Goal: Information Seeking & Learning: Check status

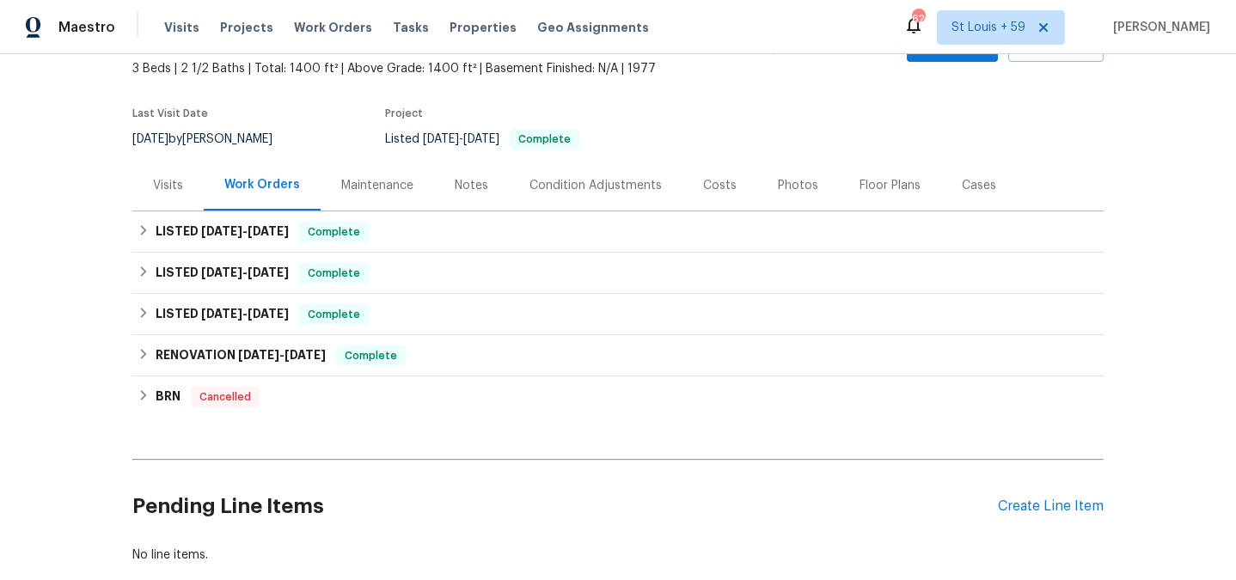
scroll to position [107, 0]
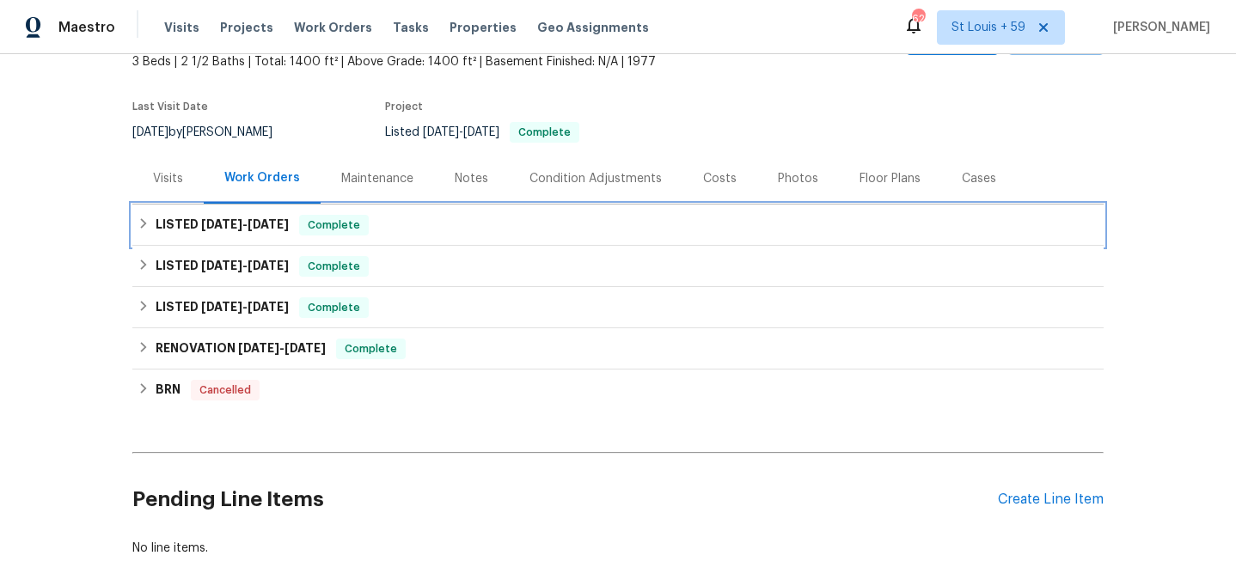
click at [235, 228] on span "[DATE]" at bounding box center [221, 224] width 41 height 12
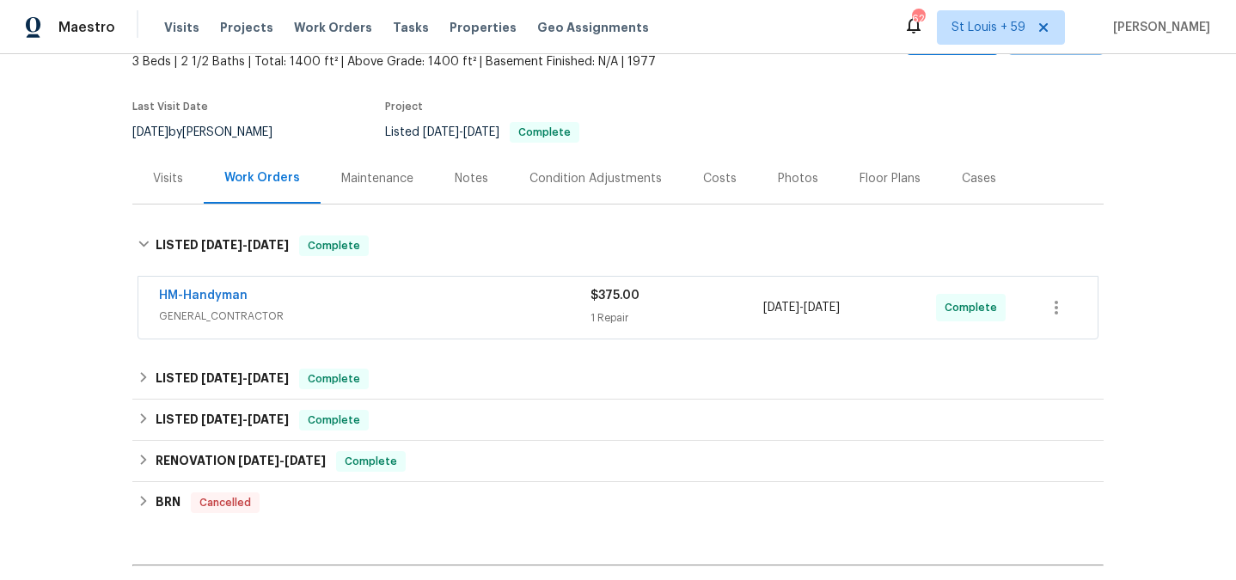
click at [215, 323] on span "GENERAL_CONTRACTOR" at bounding box center [375, 316] width 432 height 17
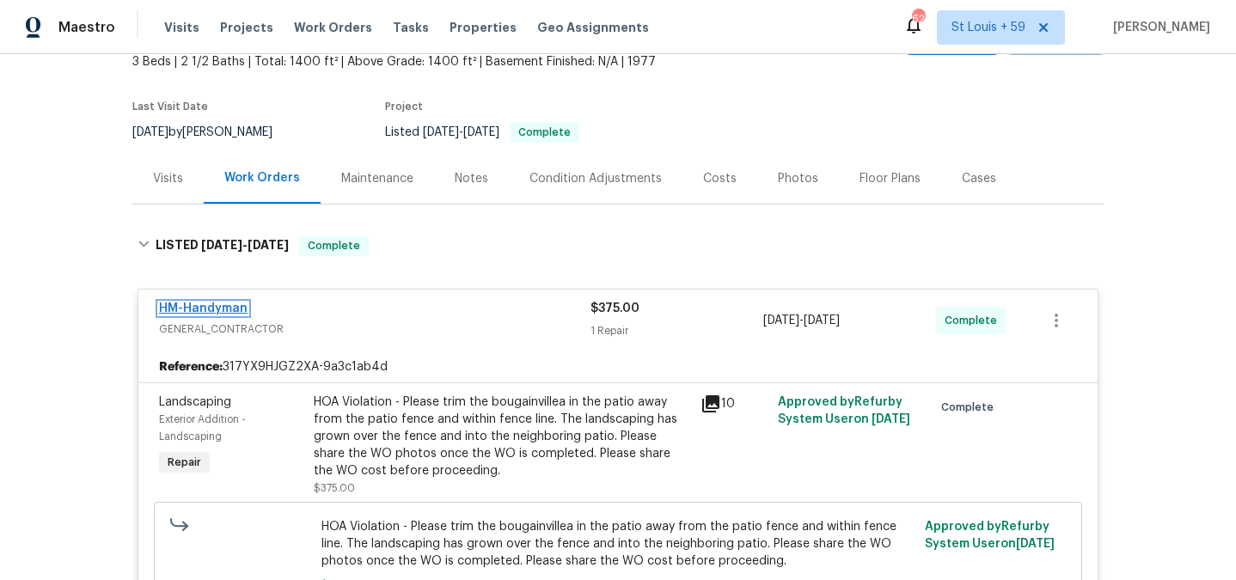
click at [222, 309] on link "HM-Handyman" at bounding box center [203, 309] width 89 height 12
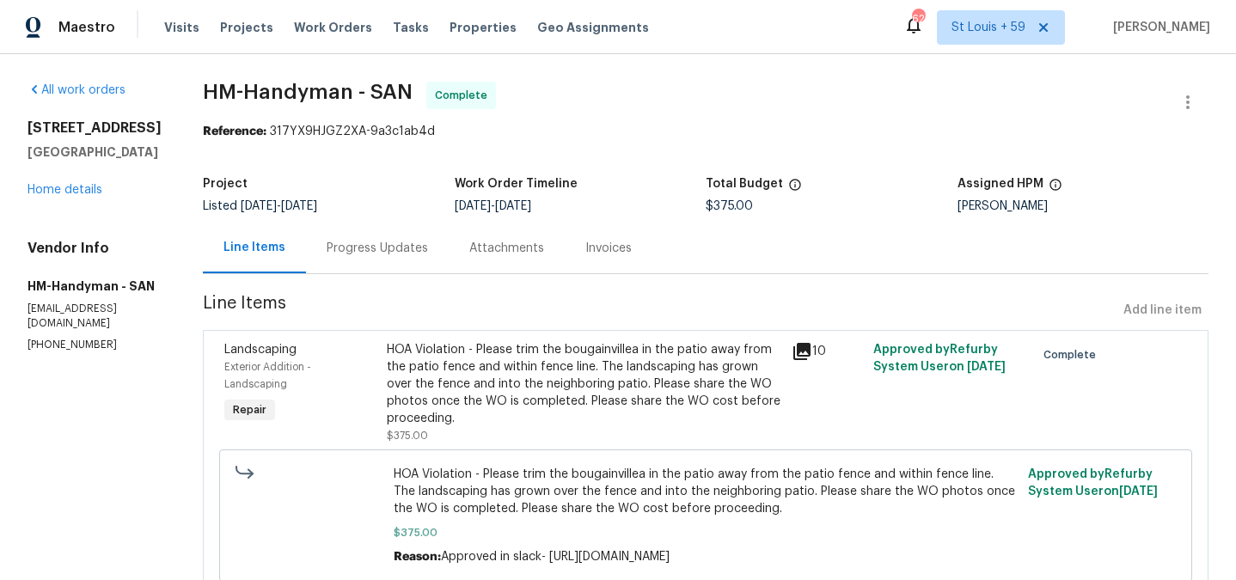
scroll to position [67, 0]
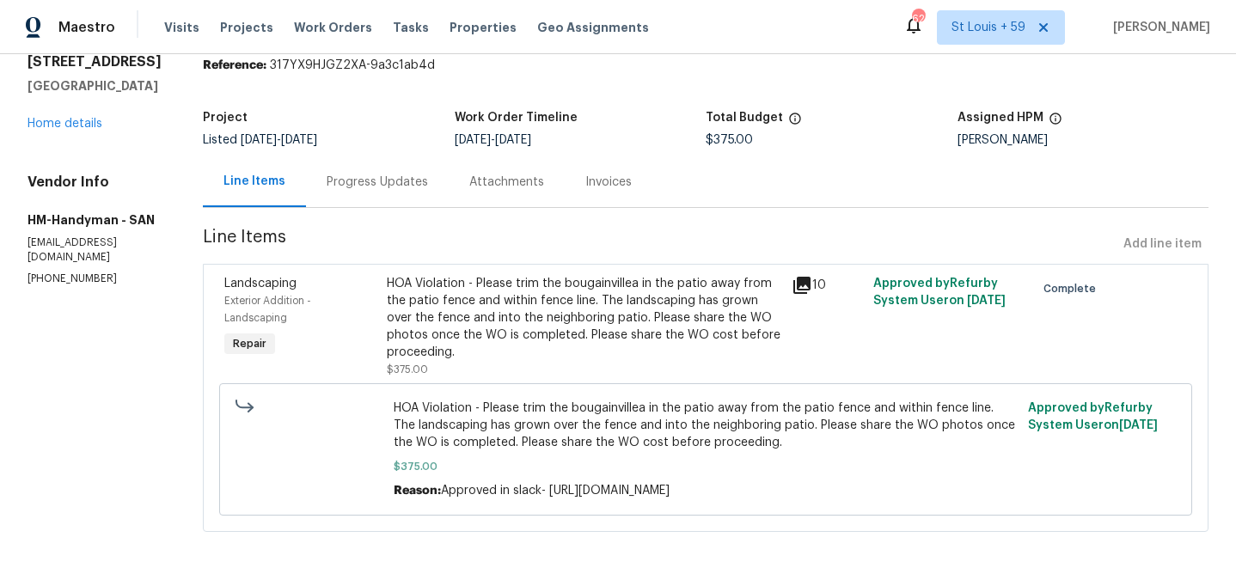
click at [609, 317] on div "HOA Violation - Please trim the bougainvillea in the patio away from the patio …" at bounding box center [584, 318] width 395 height 86
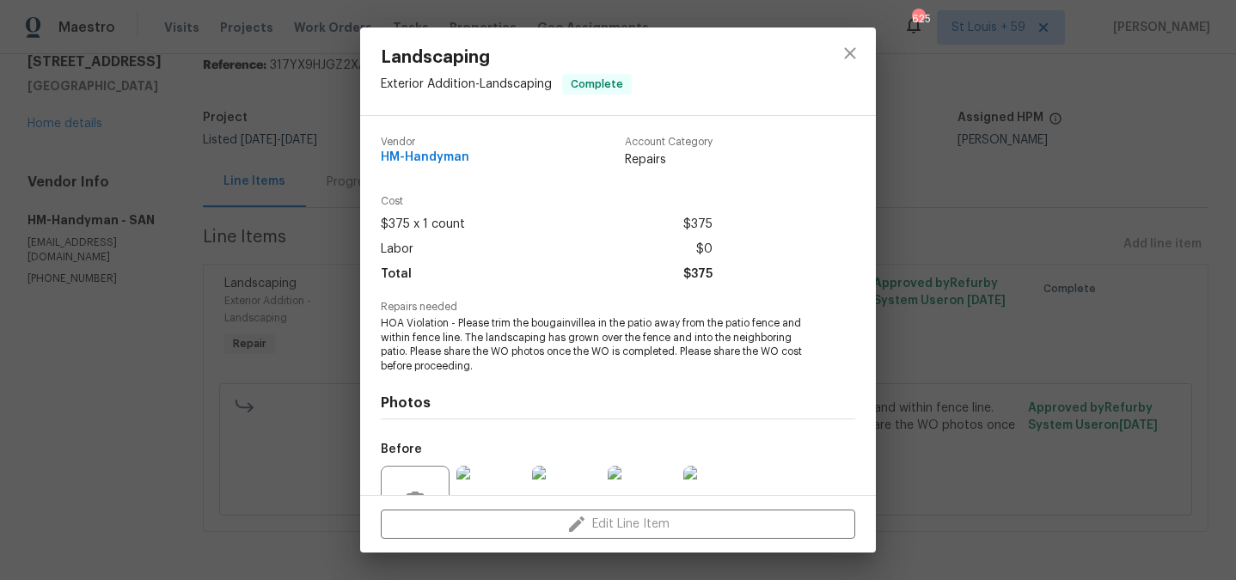
scroll to position [168, 0]
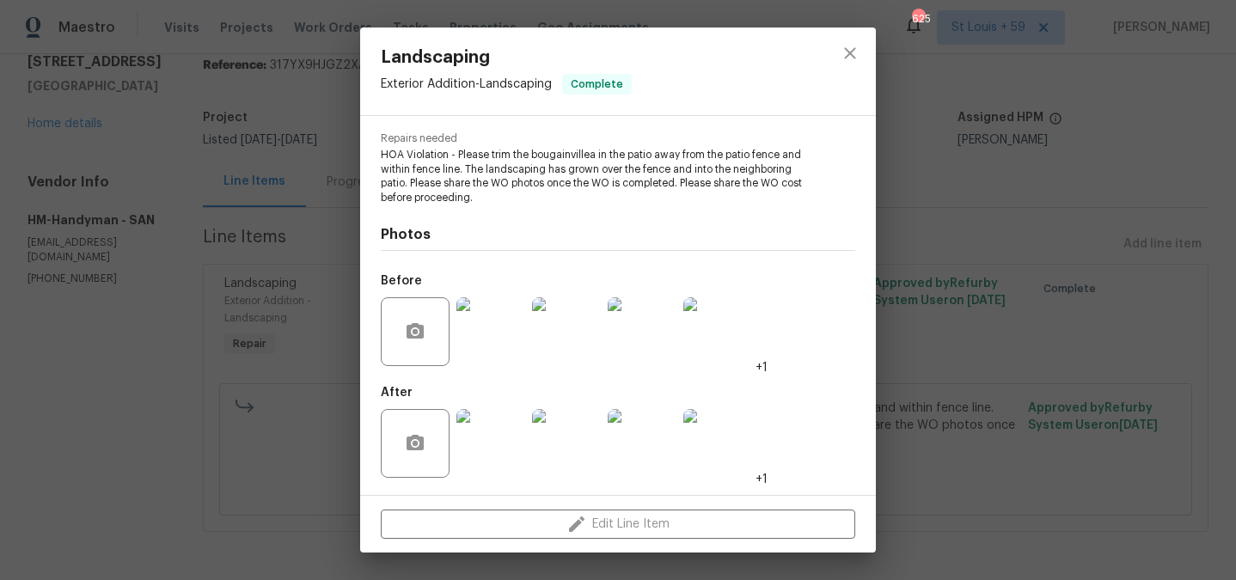
click at [507, 445] on img at bounding box center [490, 443] width 69 height 69
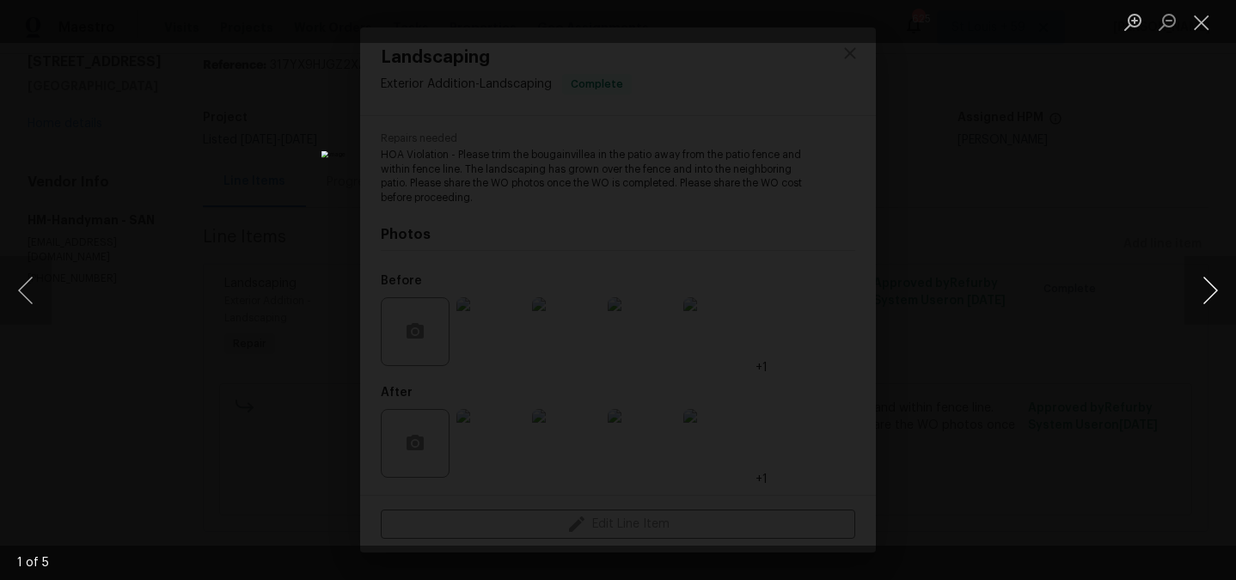
click at [1222, 274] on button "Next image" at bounding box center [1211, 290] width 52 height 69
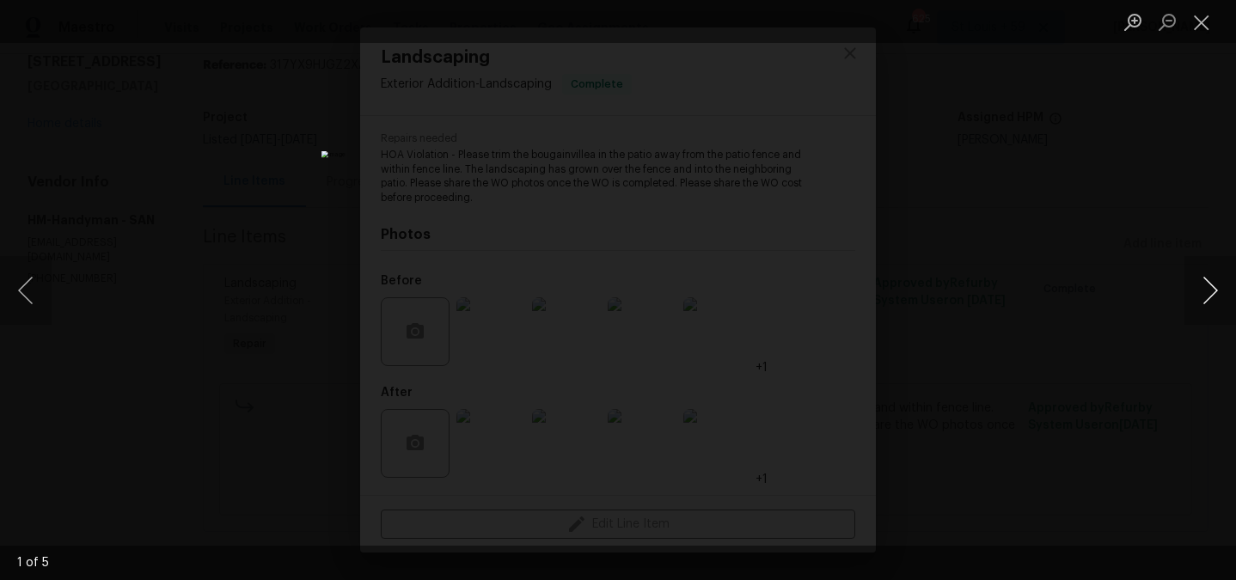
click at [1222, 274] on button "Next image" at bounding box center [1211, 290] width 52 height 69
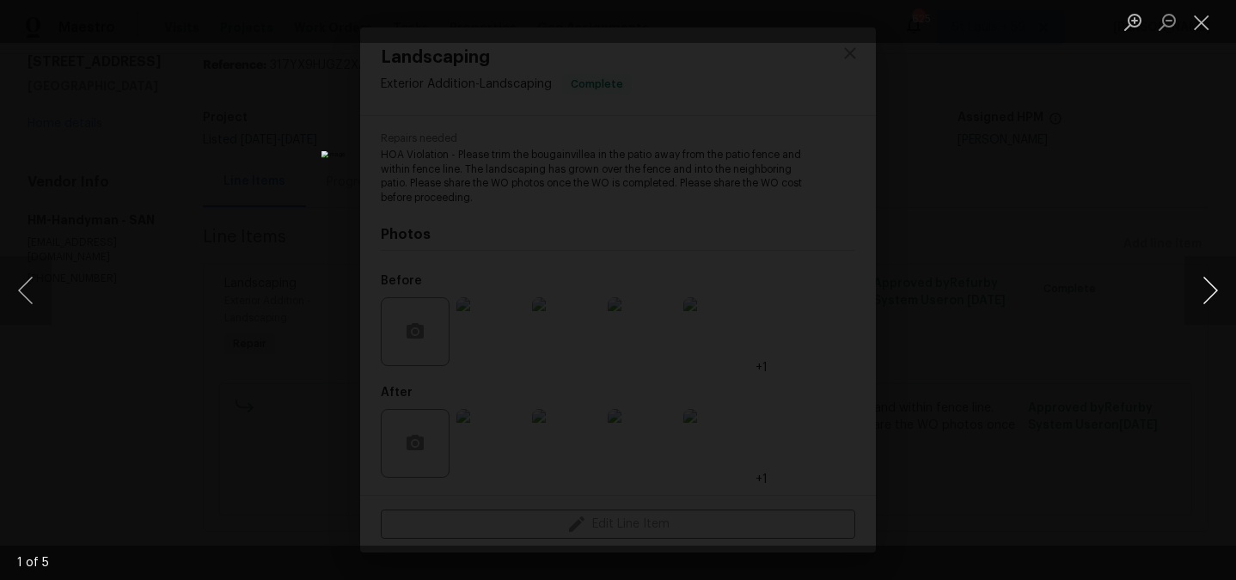
click at [1222, 274] on button "Next image" at bounding box center [1211, 290] width 52 height 69
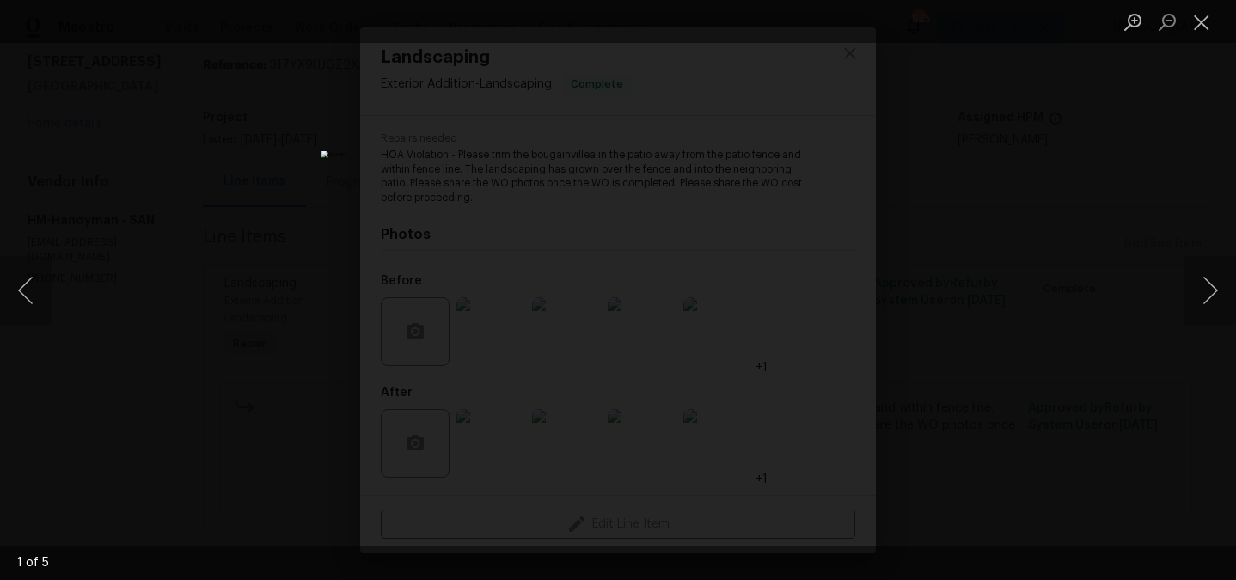
click at [1161, 214] on div "Lightbox" at bounding box center [618, 290] width 1236 height 580
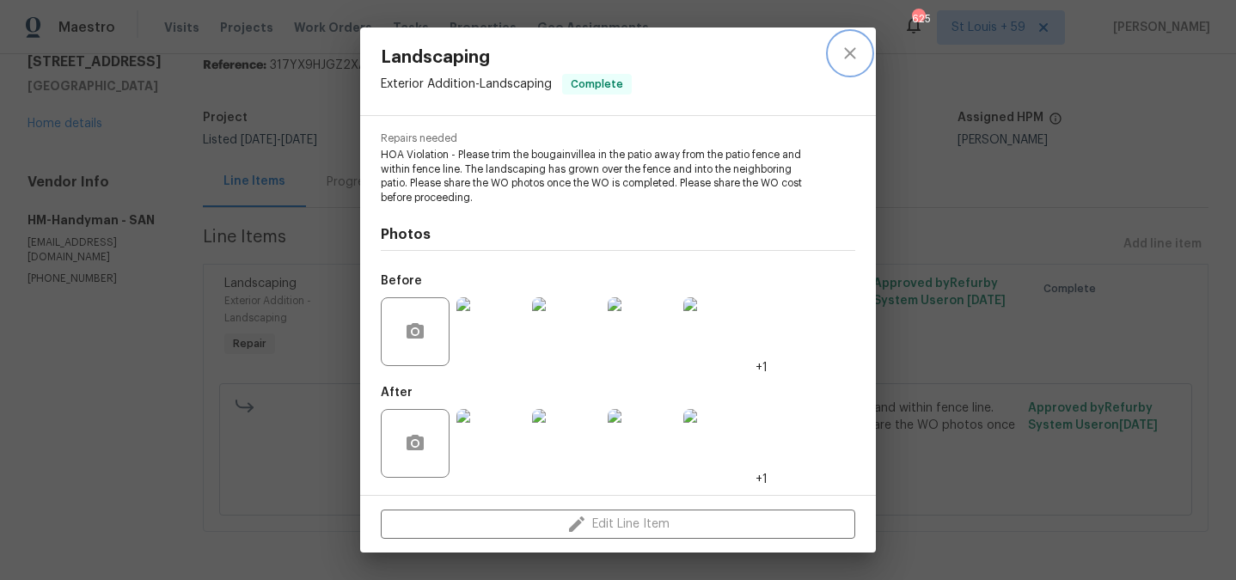
click at [841, 48] on icon "close" at bounding box center [850, 53] width 21 height 21
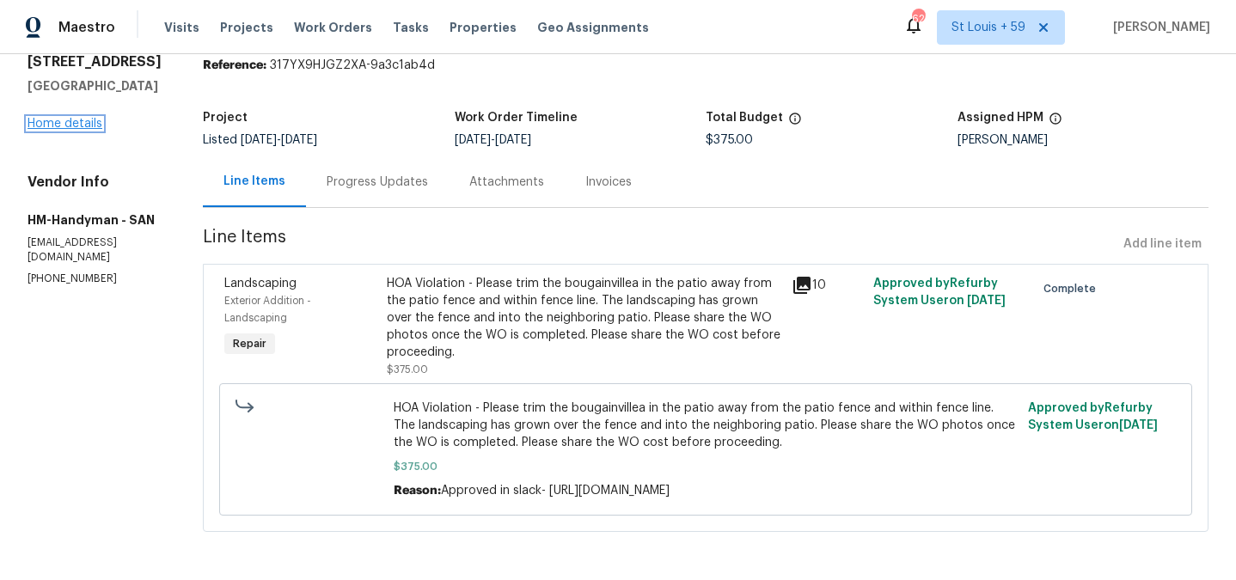
click at [59, 125] on link "Home details" at bounding box center [65, 124] width 75 height 12
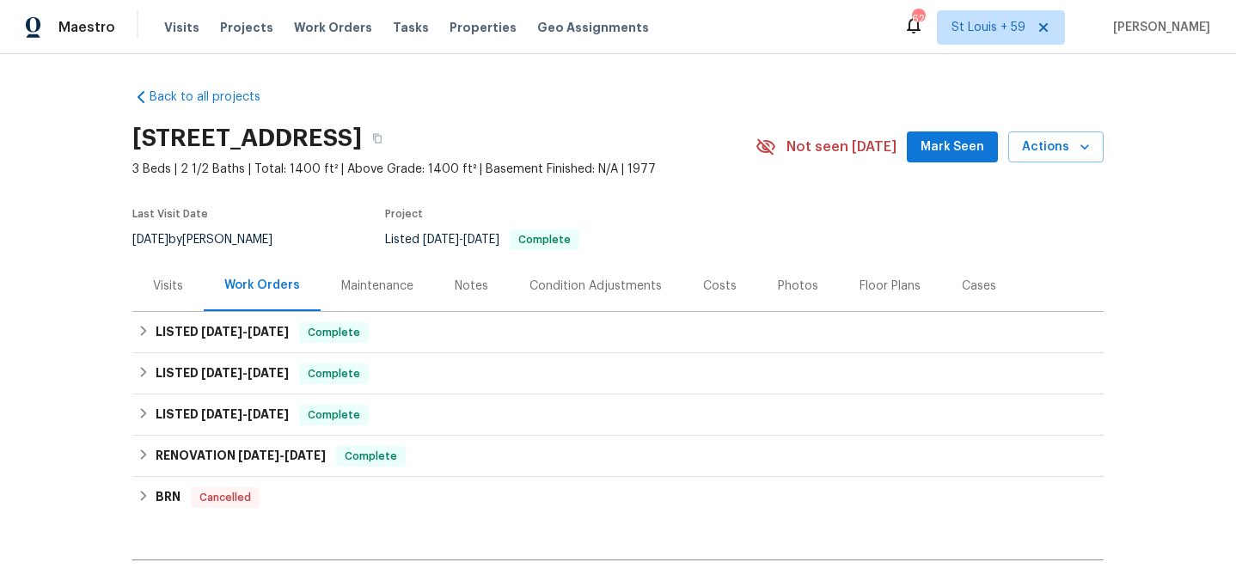
click at [166, 284] on div "Visits" at bounding box center [168, 286] width 30 height 17
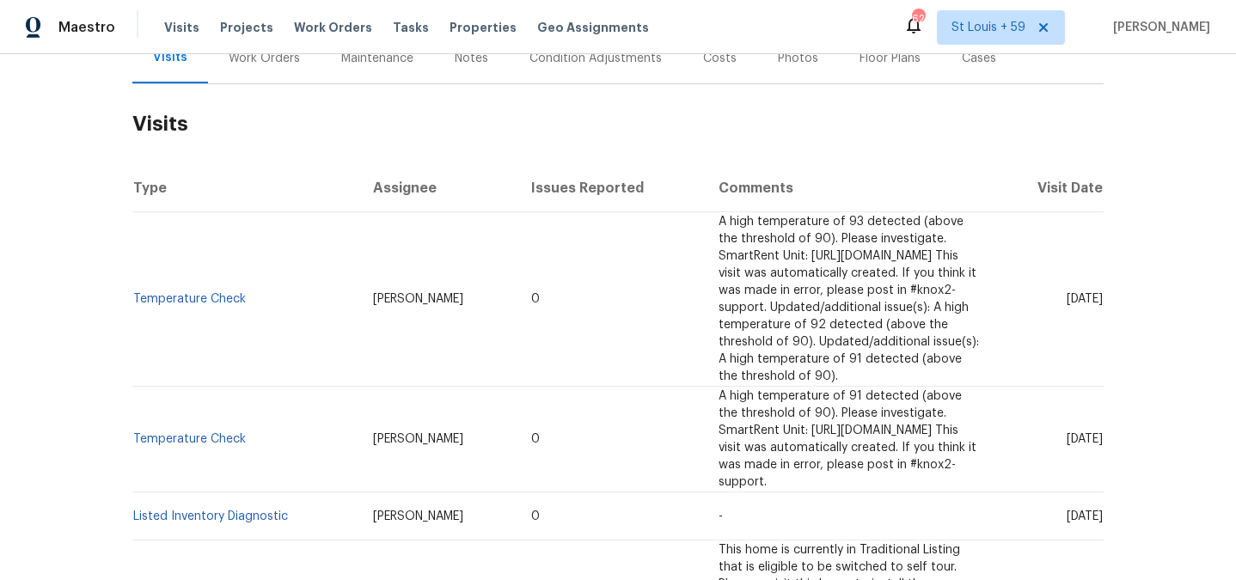
scroll to position [256, 0]
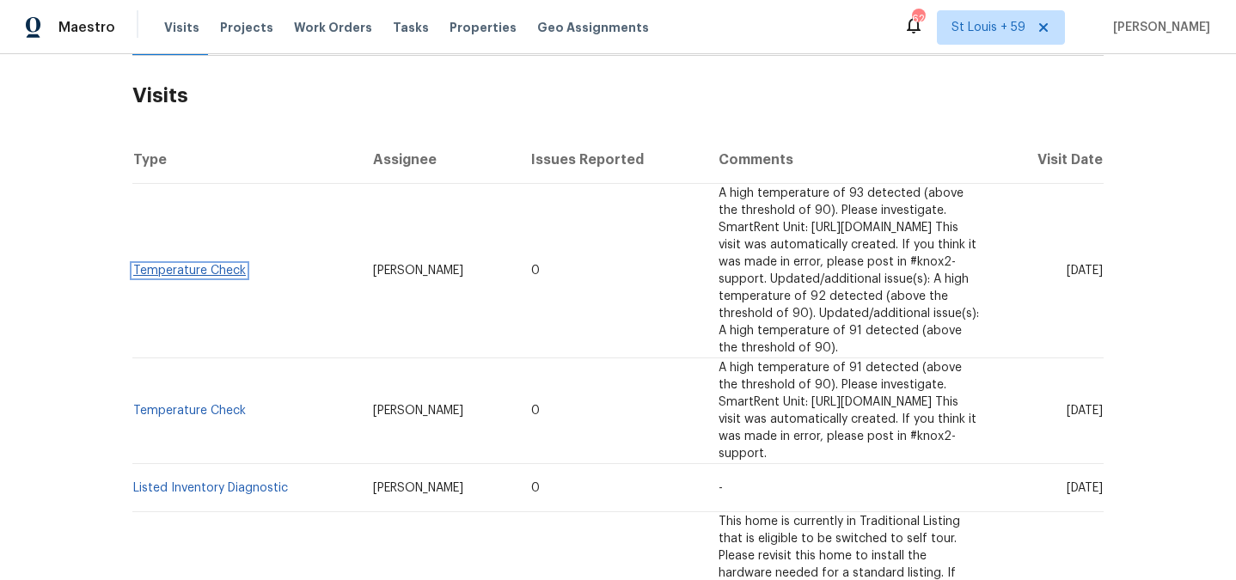
click at [213, 265] on link "Temperature Check" at bounding box center [189, 271] width 113 height 12
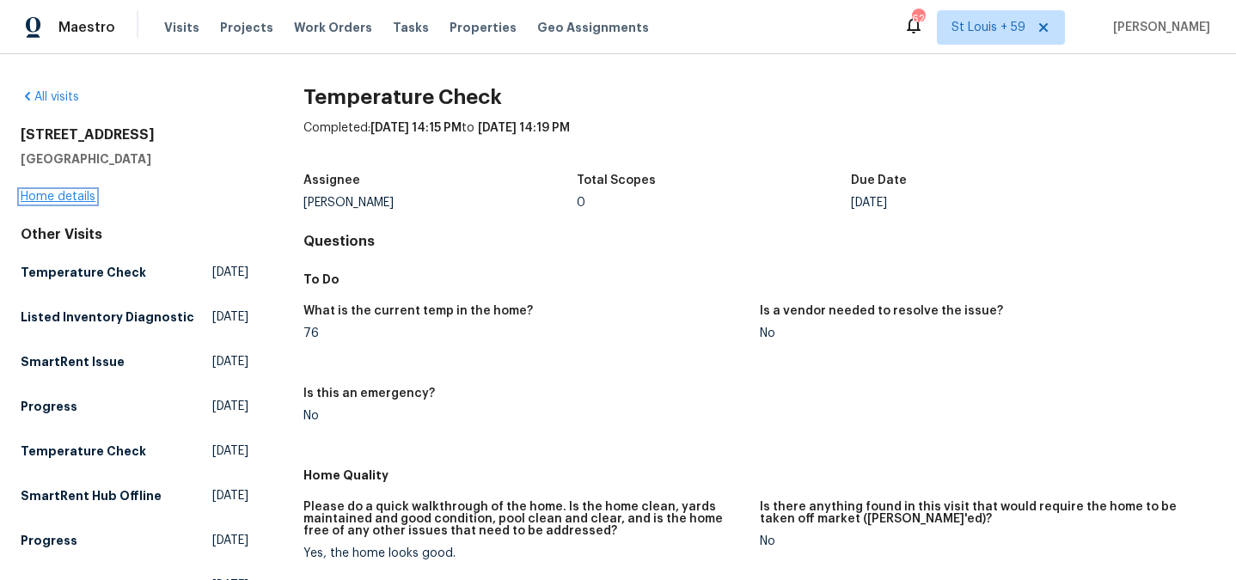
click at [70, 197] on link "Home details" at bounding box center [58, 197] width 75 height 12
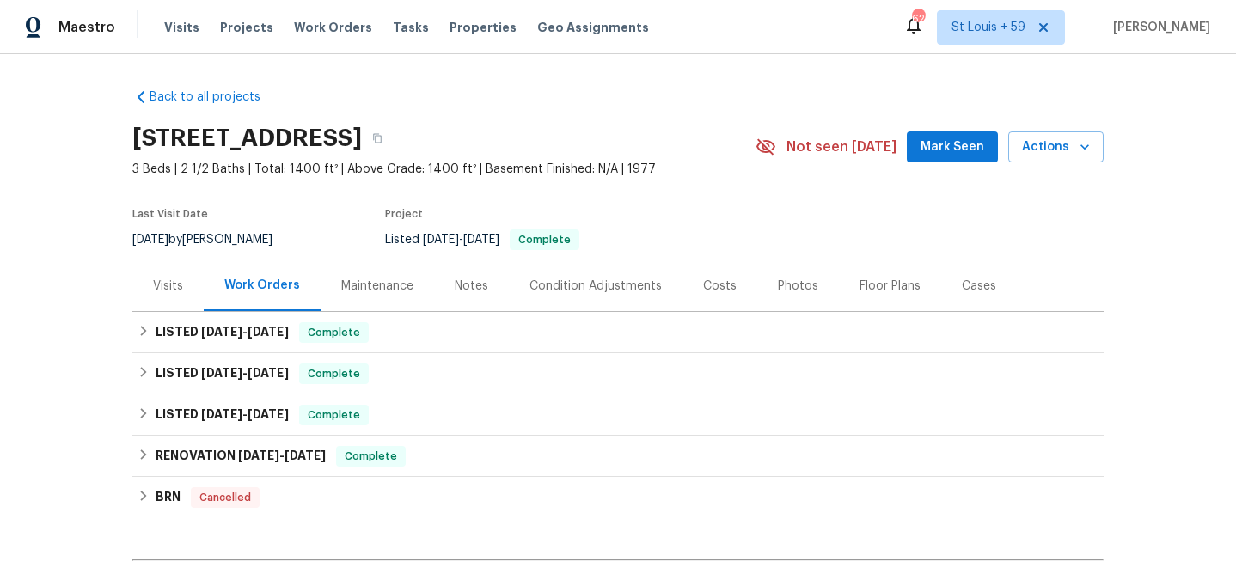
click at [179, 306] on div "Visits" at bounding box center [167, 285] width 71 height 51
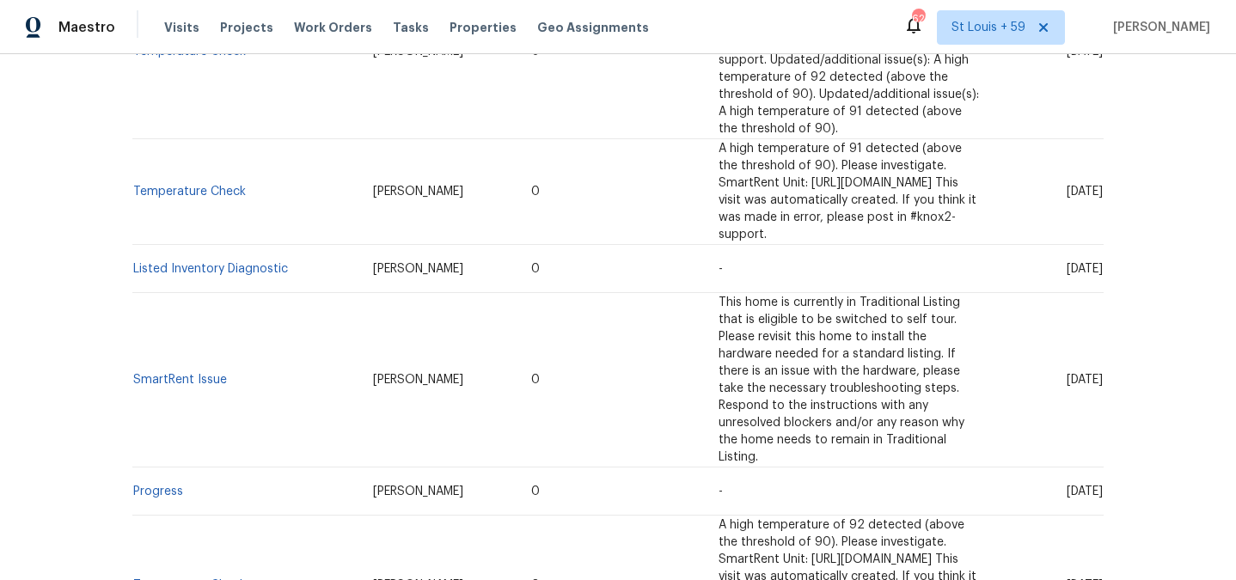
scroll to position [499, 0]
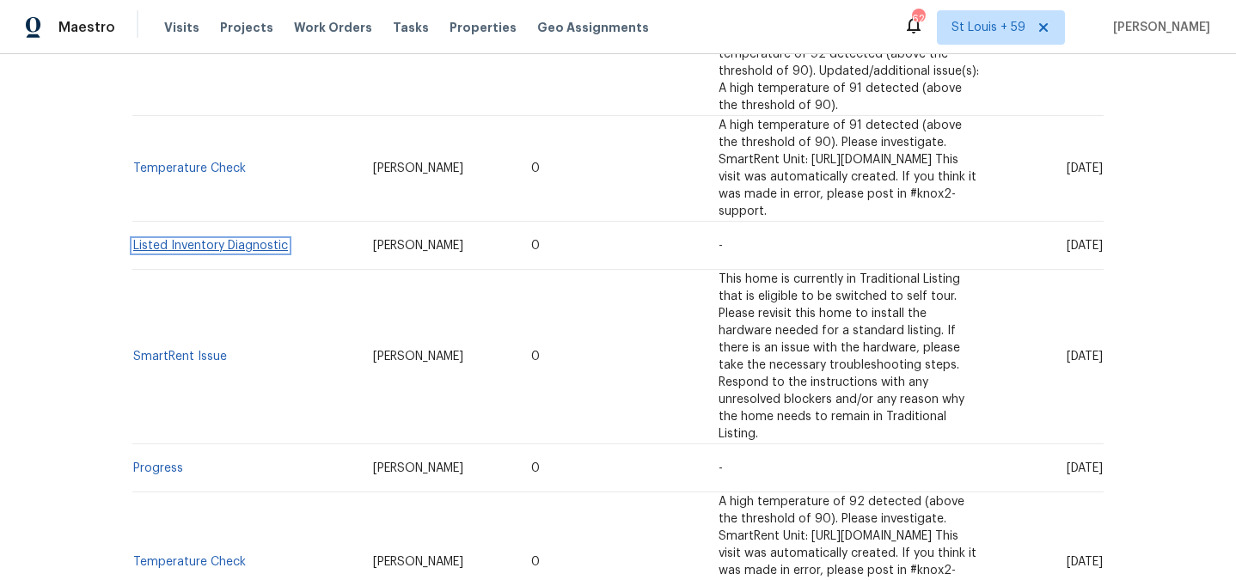
click at [170, 240] on link "Listed Inventory Diagnostic" at bounding box center [210, 246] width 155 height 12
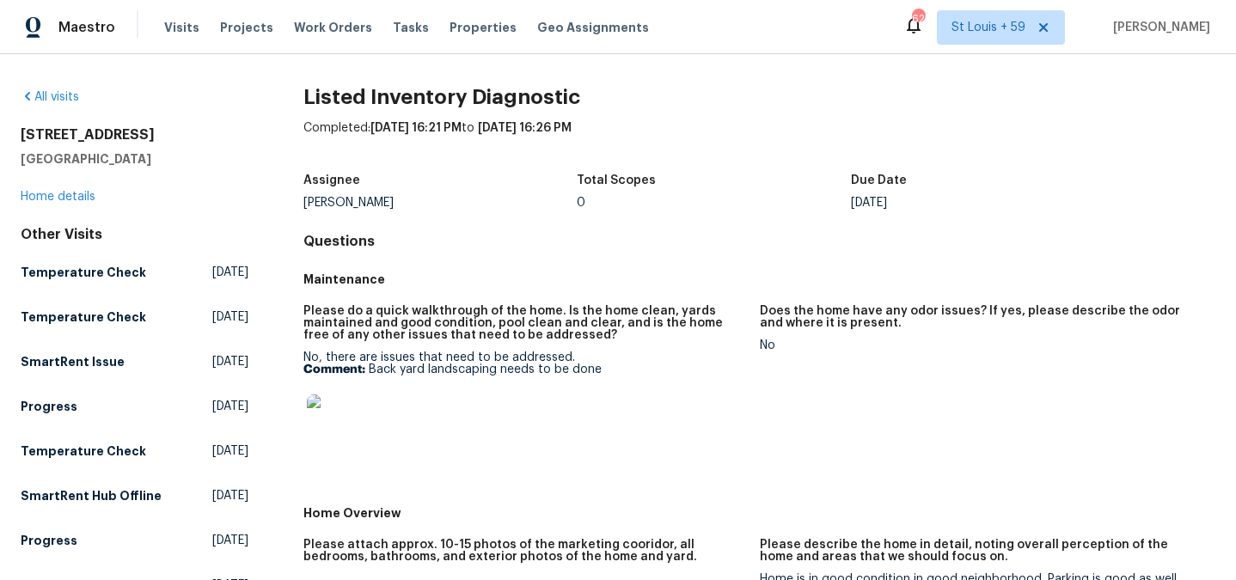
scroll to position [173, 0]
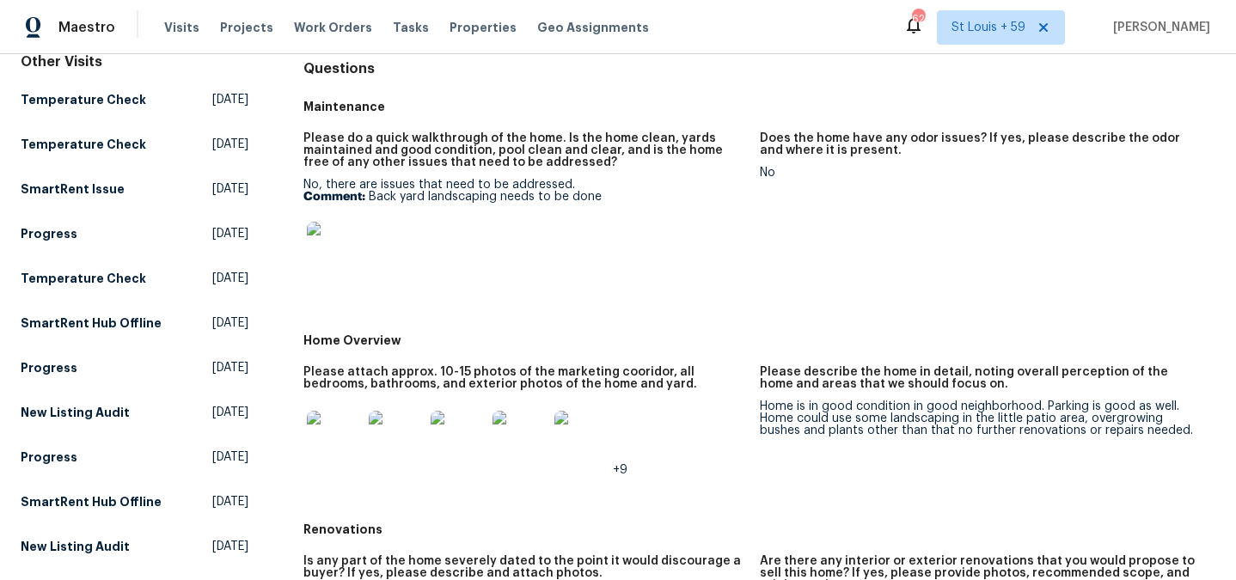
click at [335, 246] on img at bounding box center [334, 249] width 55 height 55
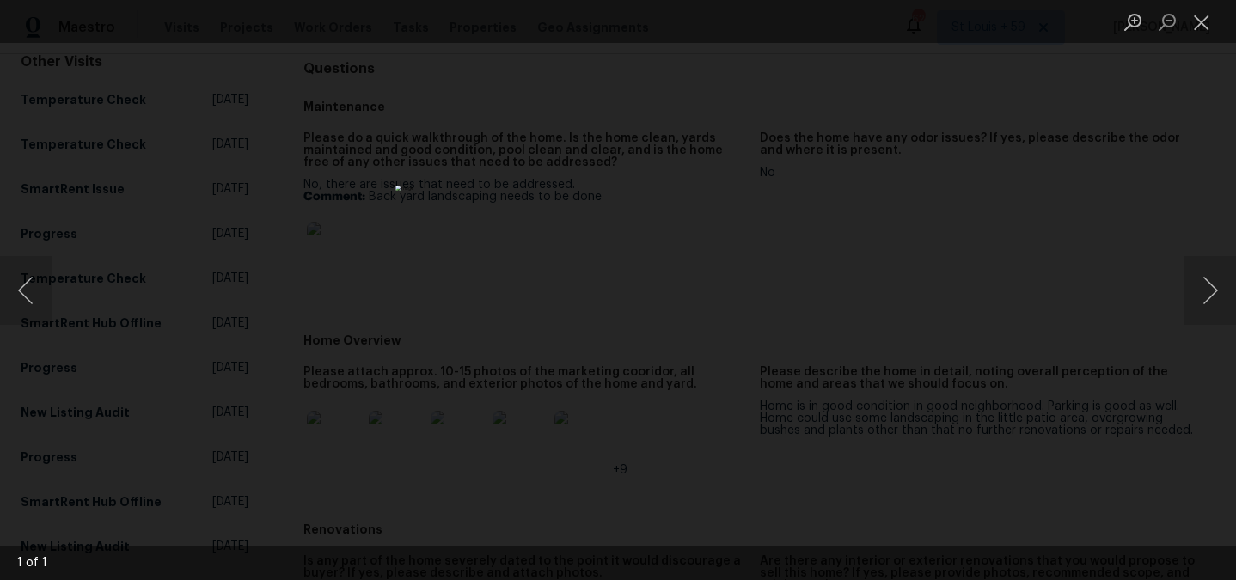
click at [378, 316] on div "Lightbox" at bounding box center [618, 290] width 1236 height 580
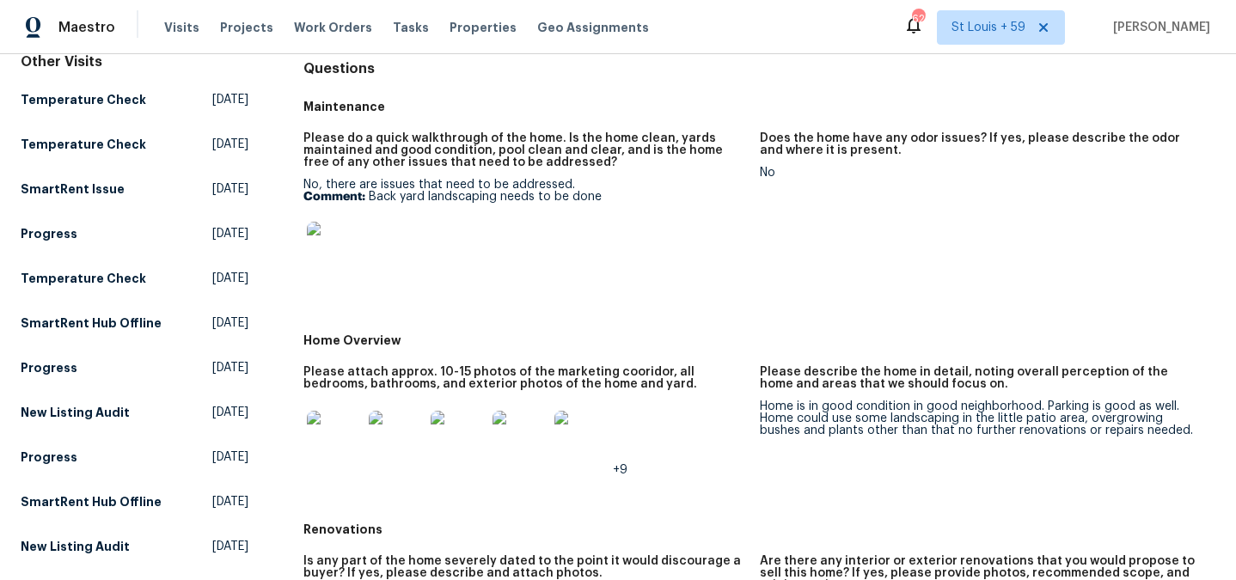
scroll to position [0, 0]
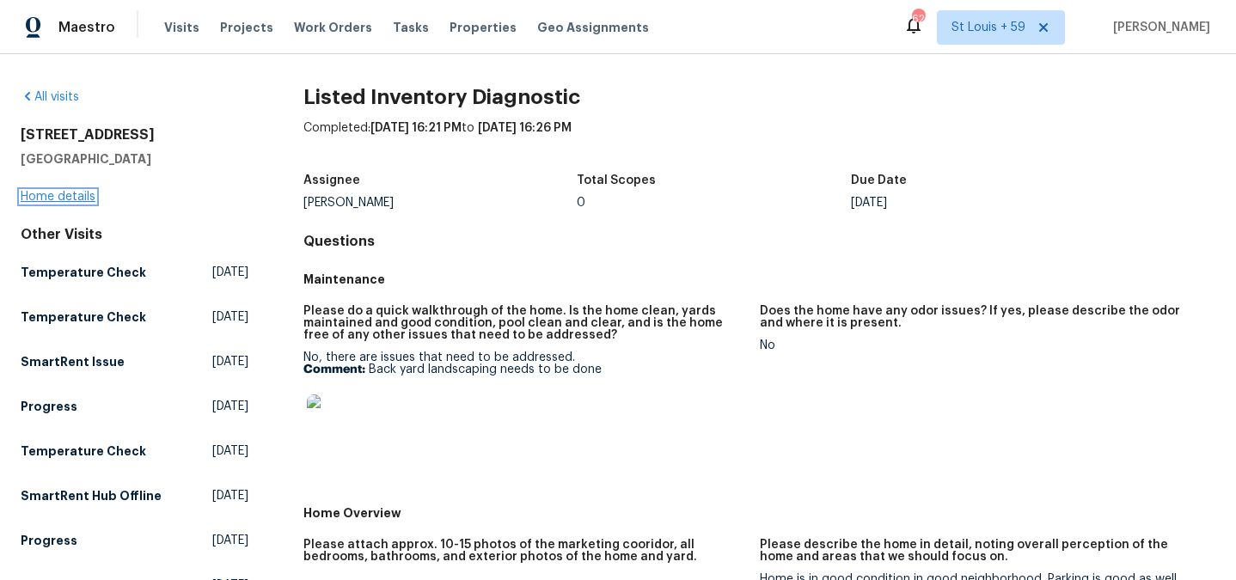
click at [68, 201] on link "Home details" at bounding box center [58, 197] width 75 height 12
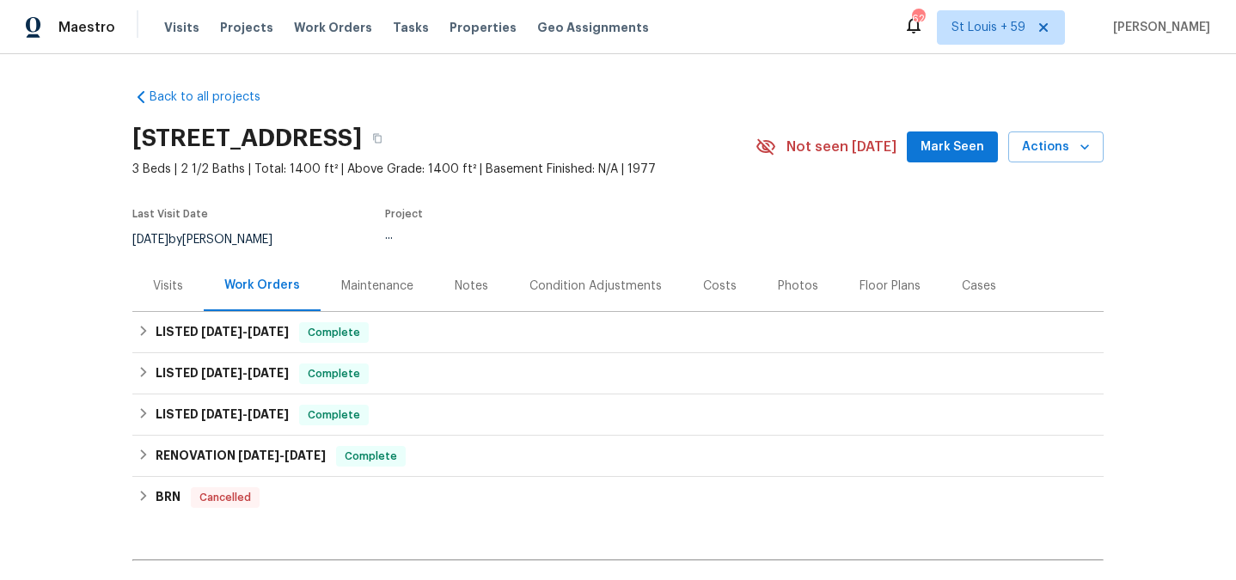
click at [163, 278] on div "Visits" at bounding box center [168, 286] width 30 height 17
